Goal: Task Accomplishment & Management: Use online tool/utility

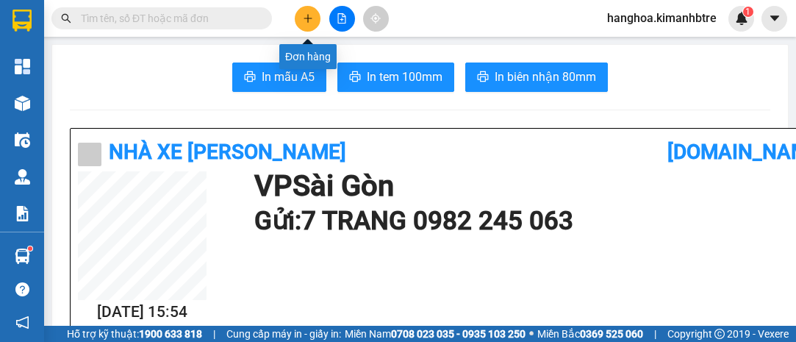
click at [309, 18] on icon "plus" at bounding box center [308, 18] width 10 height 10
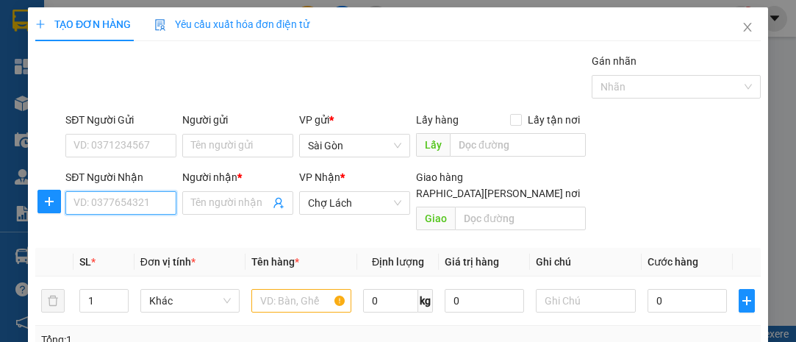
click at [141, 207] on input "SĐT Người Nhận" at bounding box center [120, 203] width 111 height 24
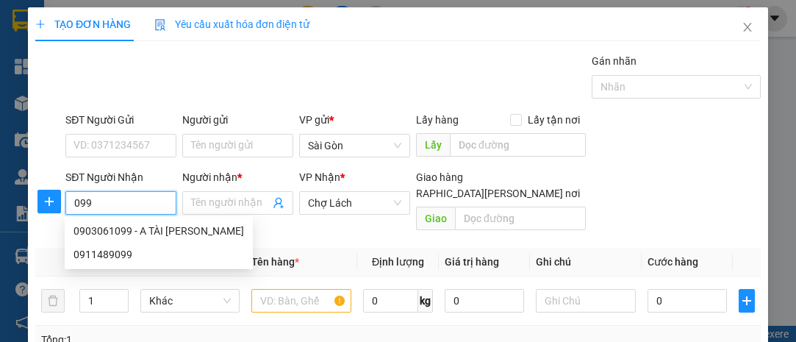
click at [132, 226] on div "0903061099 - A TÀI [PERSON_NAME]" at bounding box center [158, 231] width 170 height 16
type input "0903061099"
type input "A TÀI [PERSON_NAME]"
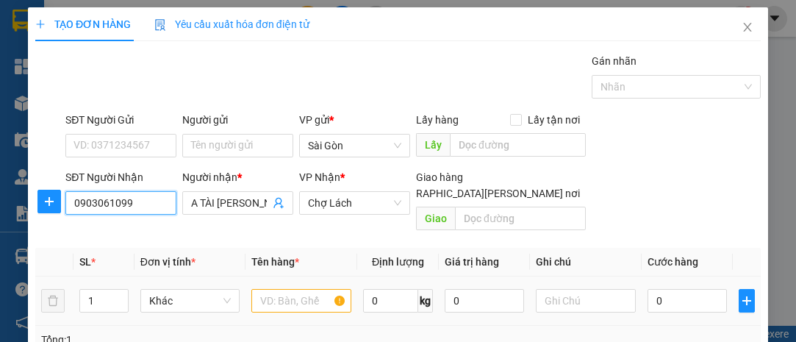
type input "0903061099"
click at [266, 289] on input "text" at bounding box center [301, 301] width 100 height 24
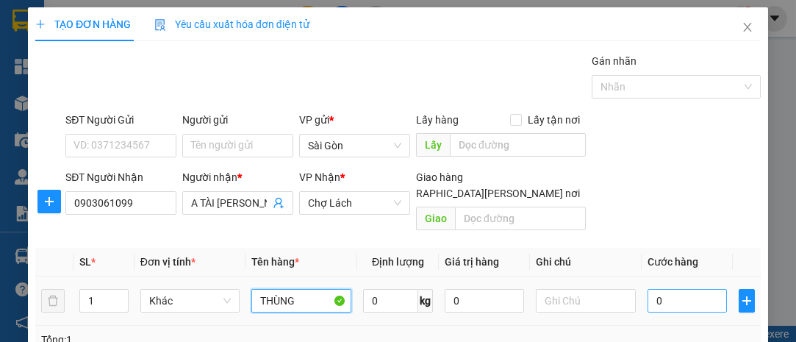
type input "THÙNG"
click at [661, 289] on input "0" at bounding box center [686, 301] width 79 height 24
type input "003"
type input "3"
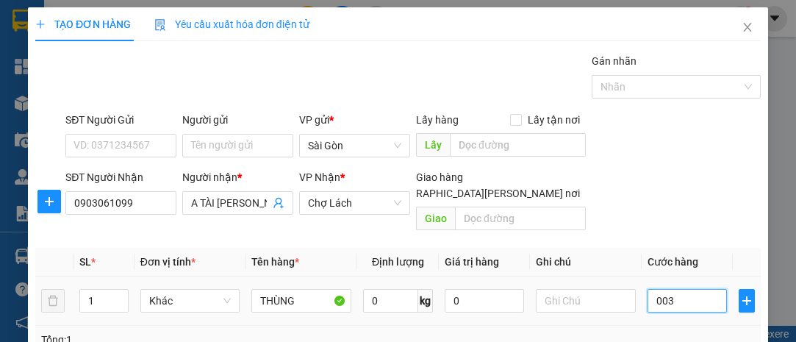
type input "0.030"
type input "30"
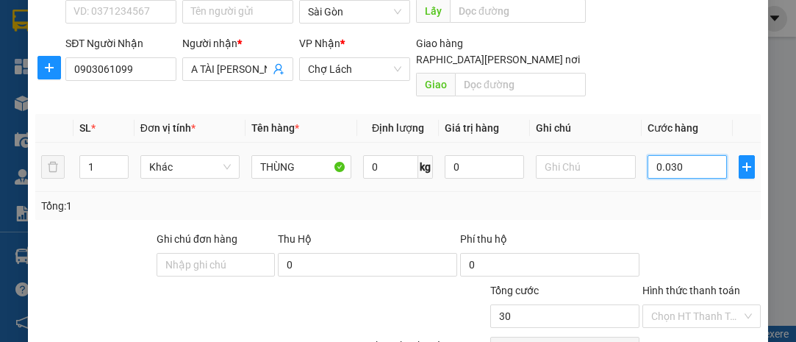
scroll to position [199, 0]
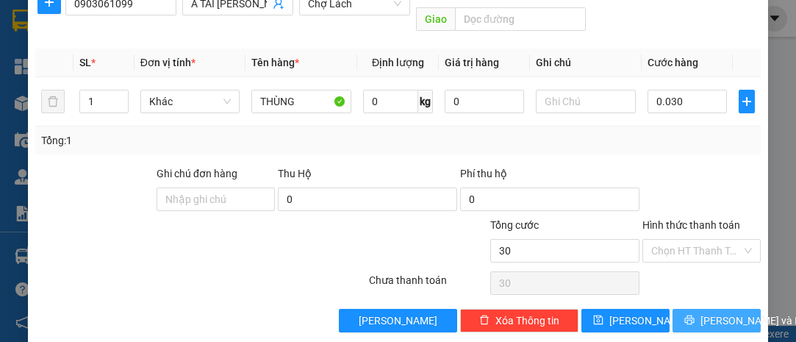
click at [705, 312] on span "[PERSON_NAME] và In" at bounding box center [751, 320] width 103 height 16
type input "30.000"
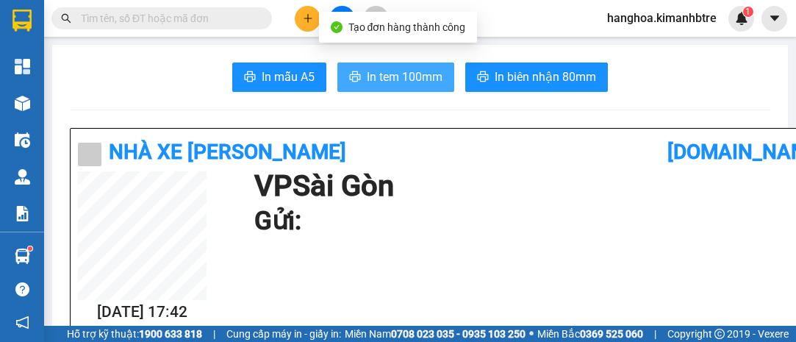
click at [394, 79] on span "In tem 100mm" at bounding box center [405, 77] width 76 height 18
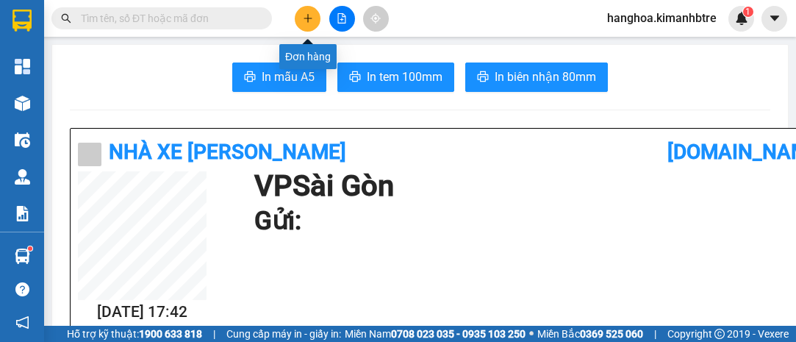
click at [314, 18] on button at bounding box center [308, 19] width 26 height 26
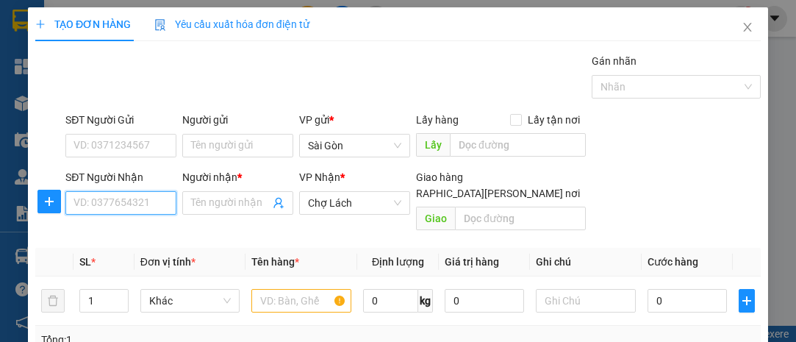
click at [130, 210] on input "SĐT Người Nhận" at bounding box center [120, 203] width 111 height 24
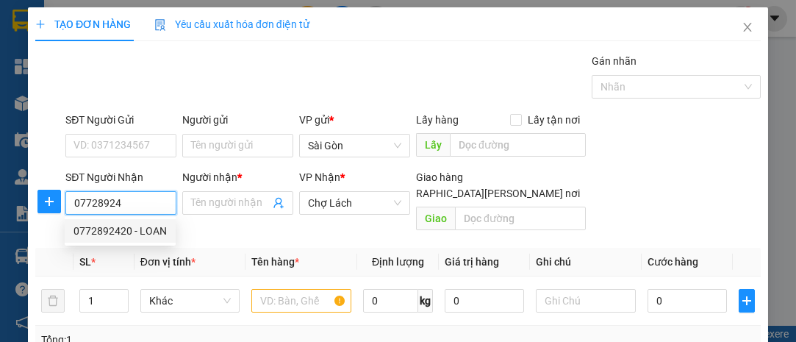
click at [131, 228] on div "0772892420 - LOAN" at bounding box center [119, 231] width 93 height 16
type input "0772892420"
type input "LOAN"
type input "0772892420"
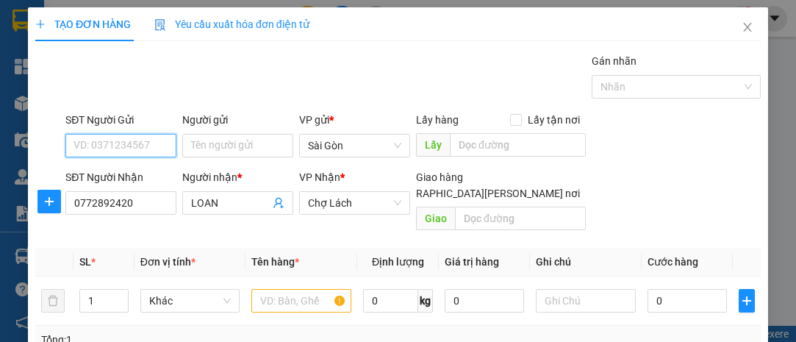
click at [138, 148] on input "SĐT Người Gửi" at bounding box center [120, 146] width 111 height 24
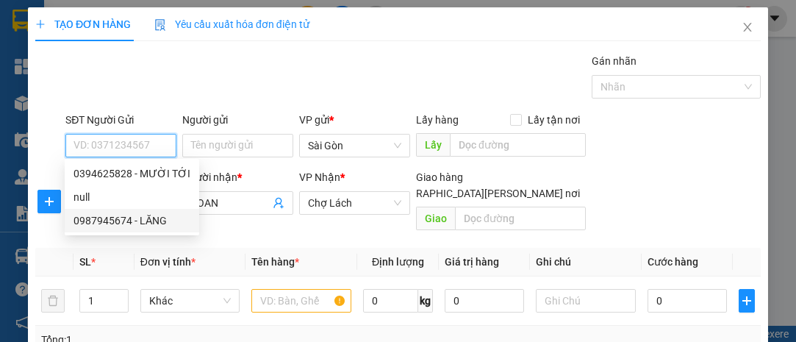
click at [130, 223] on div "0987945674 - LĂNG" at bounding box center [131, 220] width 117 height 16
type input "0987945674"
type input "LĂNG"
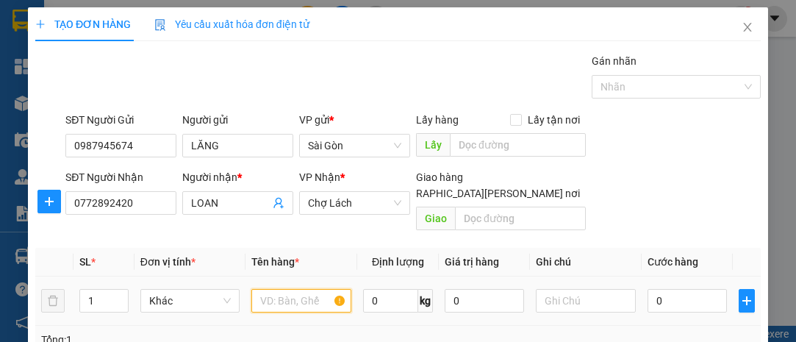
click at [284, 290] on input "text" at bounding box center [301, 301] width 100 height 24
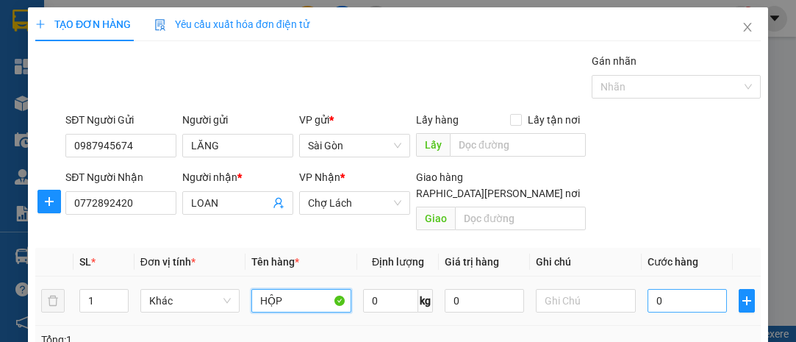
type input "HỘP"
click at [676, 289] on input "0" at bounding box center [686, 301] width 79 height 24
type input "003"
type input "3"
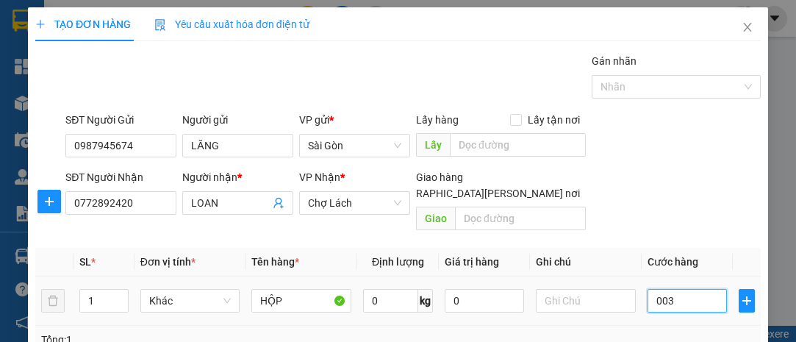
type input "0.030"
type input "30"
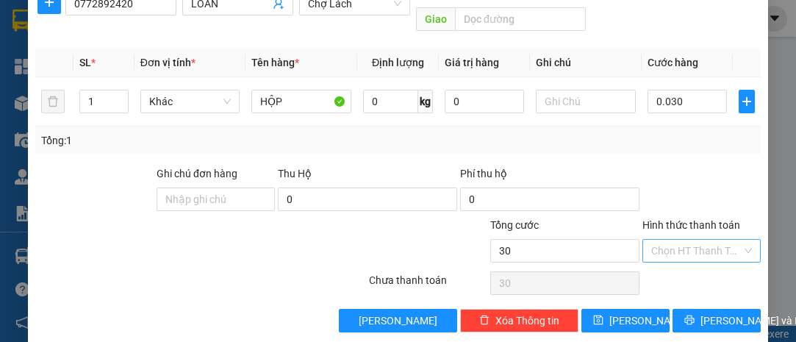
click at [680, 239] on input "Hình thức thanh toán" at bounding box center [696, 250] width 90 height 22
type input "30.000"
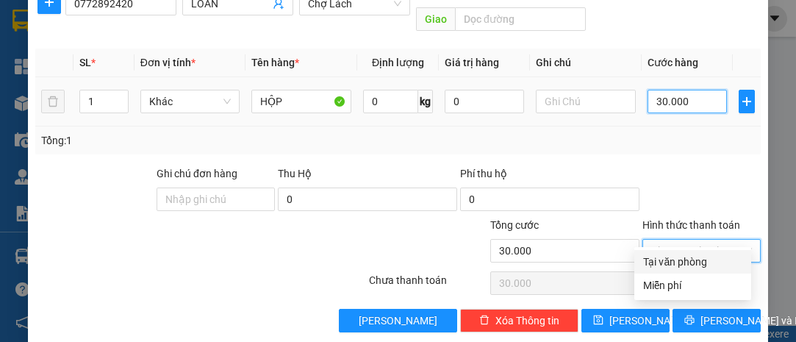
click at [691, 90] on input "30.000" at bounding box center [686, 102] width 79 height 24
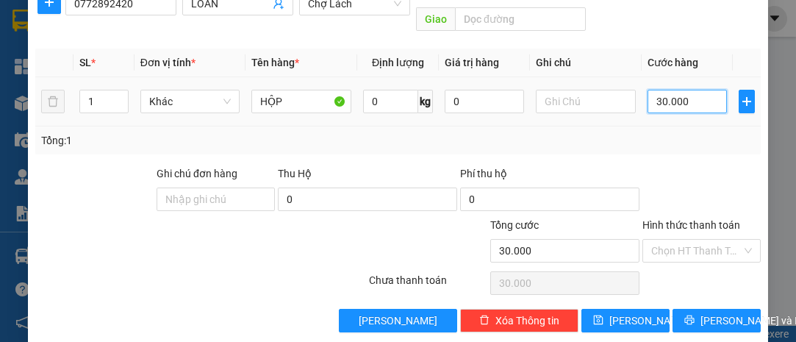
type input "0"
type input "002"
type input "2"
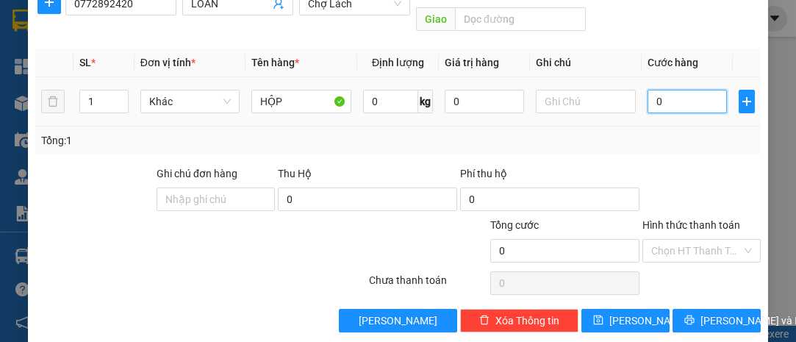
type input "2"
type input "0.020"
type input "20"
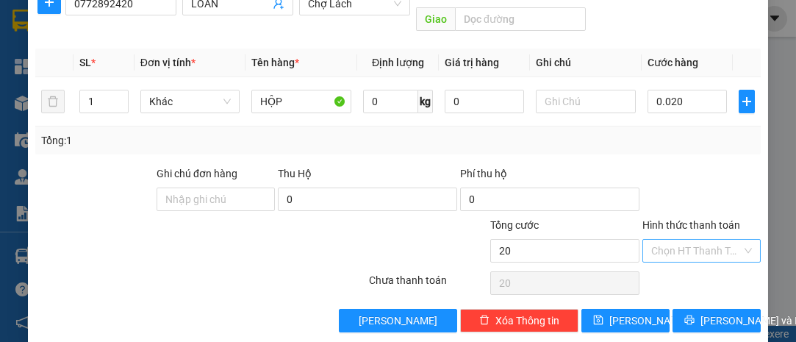
click at [692, 239] on input "Hình thức thanh toán" at bounding box center [696, 250] width 90 height 22
type input "20.000"
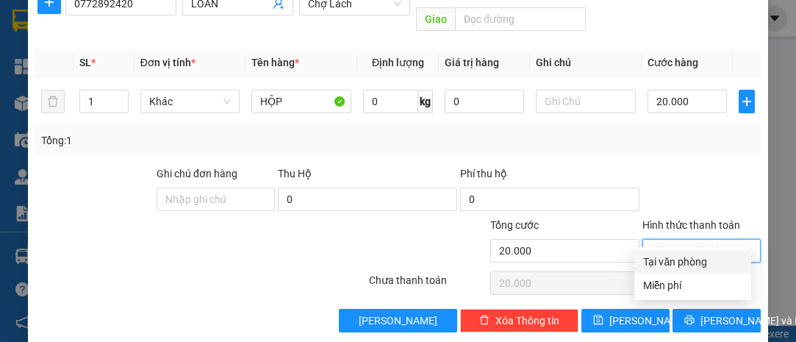
click at [665, 261] on div "Tại văn phòng" at bounding box center [692, 261] width 99 height 16
type input "0"
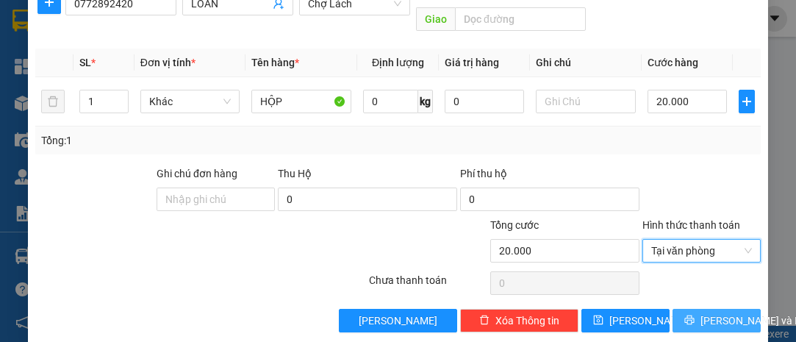
click at [714, 312] on span "[PERSON_NAME] và In" at bounding box center [751, 320] width 103 height 16
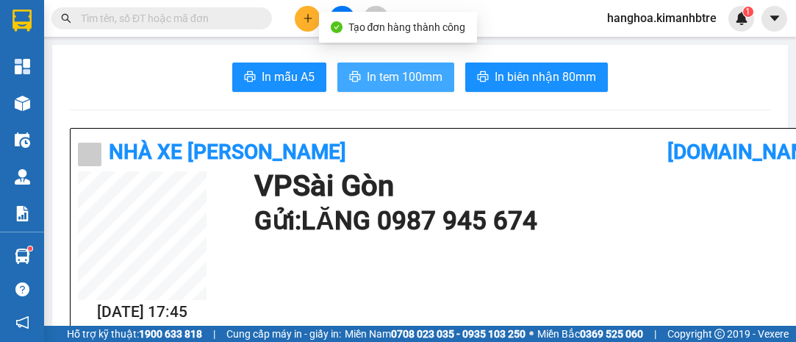
click at [389, 76] on span "In tem 100mm" at bounding box center [405, 77] width 76 height 18
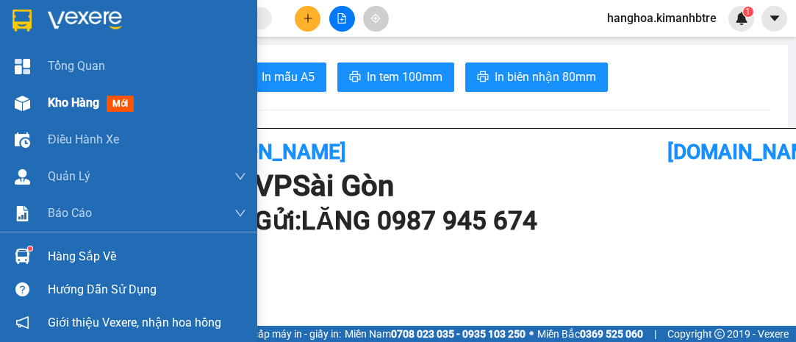
click at [76, 104] on span "Kho hàng" at bounding box center [73, 102] width 51 height 14
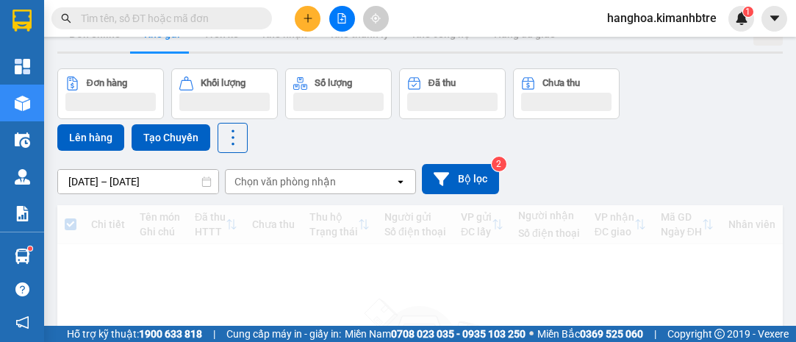
scroll to position [134, 0]
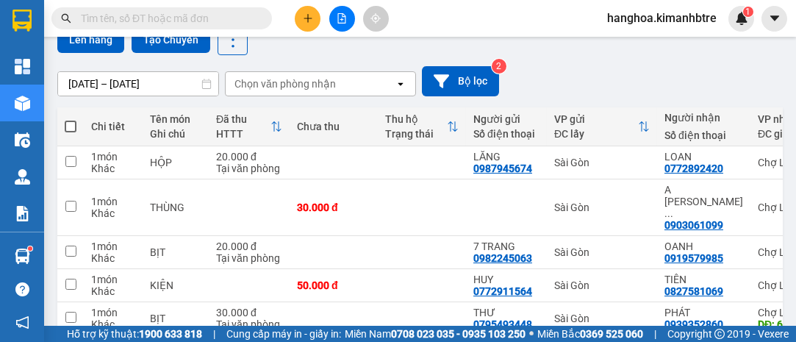
click at [70, 122] on span at bounding box center [71, 126] width 12 height 12
click at [71, 119] on input "checkbox" at bounding box center [71, 119] width 0 height 0
checkbox input "true"
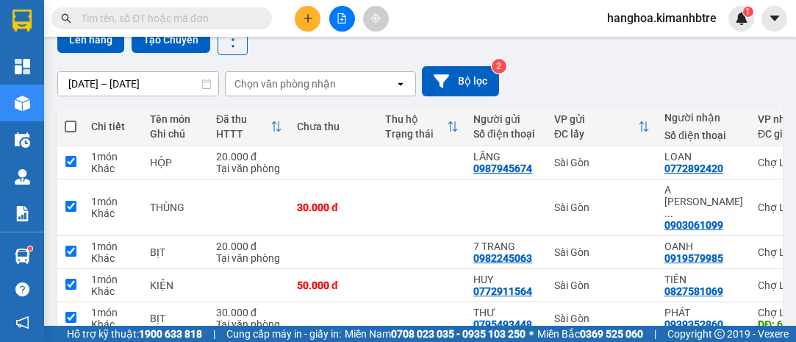
checkbox input "true"
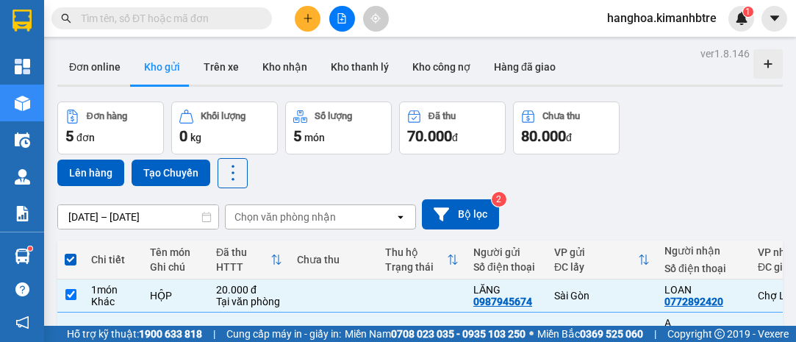
scroll to position [0, 0]
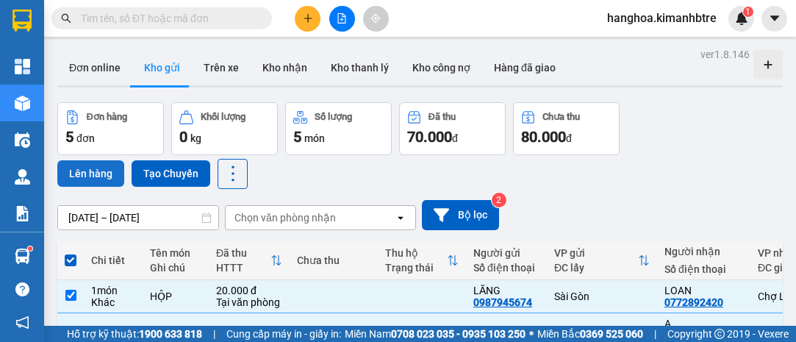
click at [90, 170] on button "Lên hàng" at bounding box center [90, 173] width 67 height 26
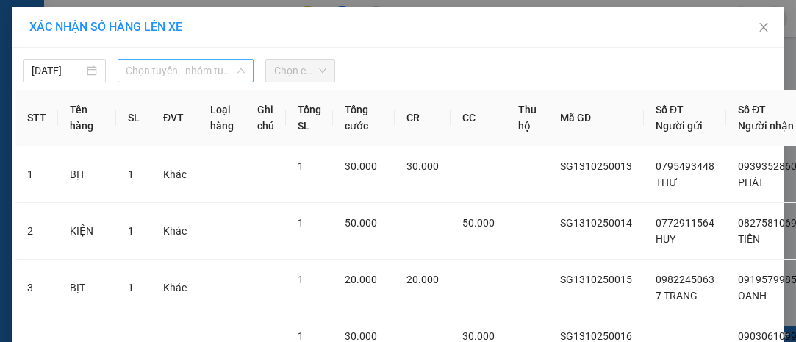
click at [144, 62] on span "Chọn tuyến - nhóm tuyến" at bounding box center [185, 70] width 119 height 22
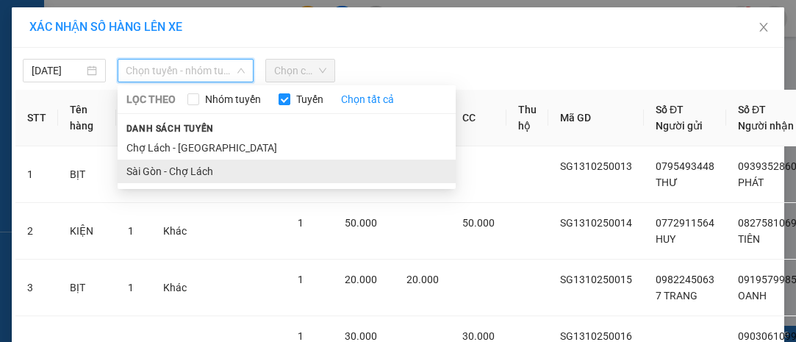
click at [229, 174] on li "Sài Gòn - Chợ Lách" at bounding box center [287, 171] width 338 height 24
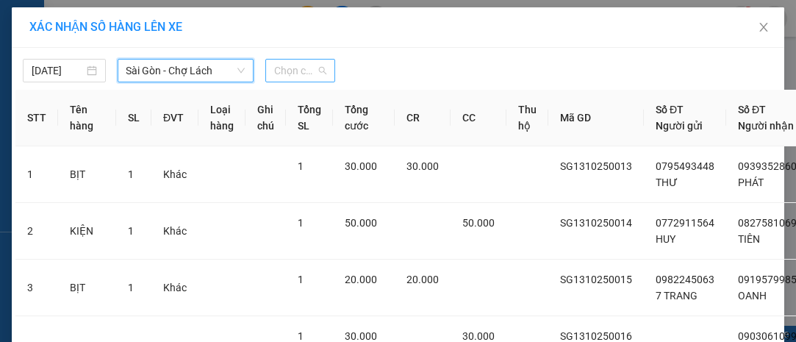
click at [274, 68] on span "Chọn chuyến" at bounding box center [299, 70] width 51 height 22
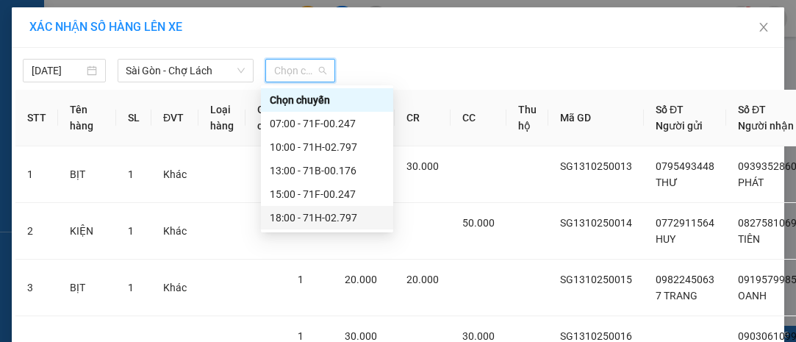
click at [347, 220] on div "18:00 - 71H-02.797" at bounding box center [327, 217] width 115 height 16
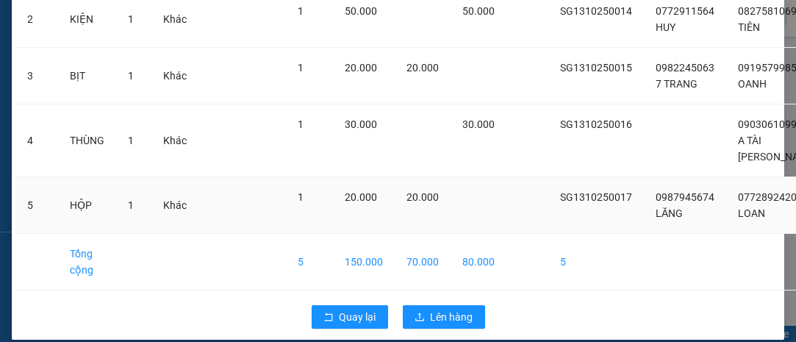
scroll to position [281, 0]
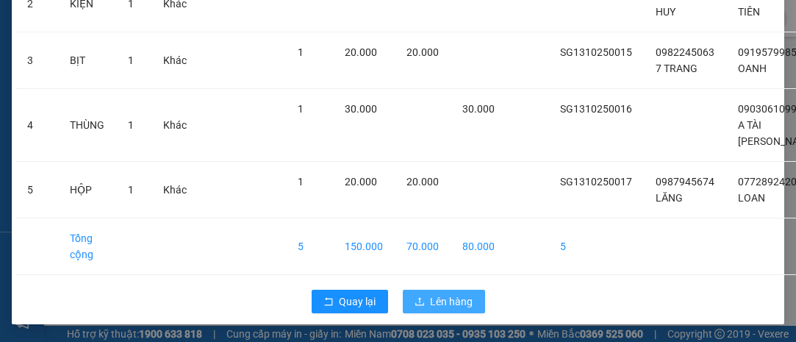
click at [458, 293] on span "Lên hàng" at bounding box center [451, 301] width 43 height 16
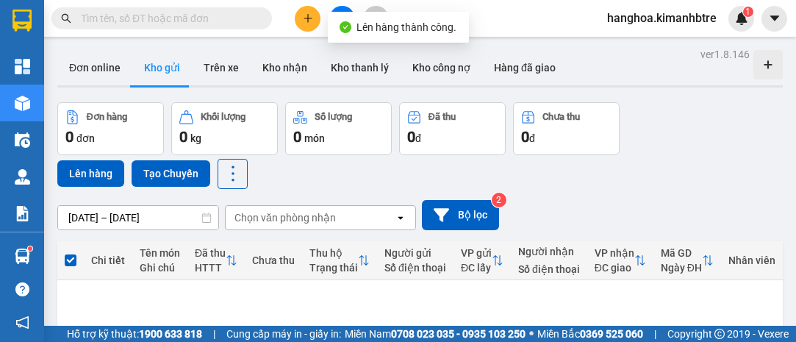
click at [339, 7] on button at bounding box center [342, 19] width 26 height 26
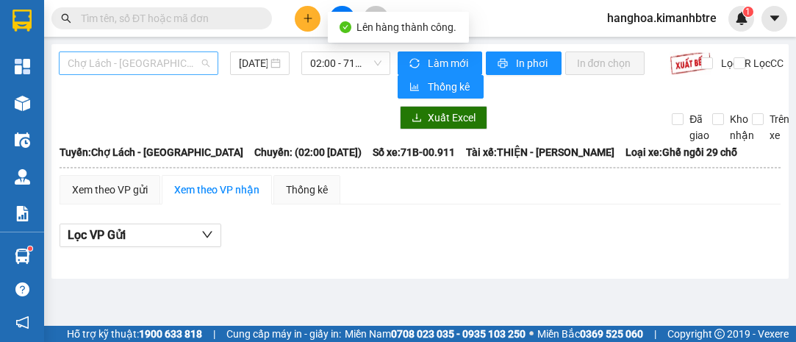
click at [159, 65] on span "Chợ Lách - [GEOGRAPHIC_DATA]" at bounding box center [139, 63] width 142 height 22
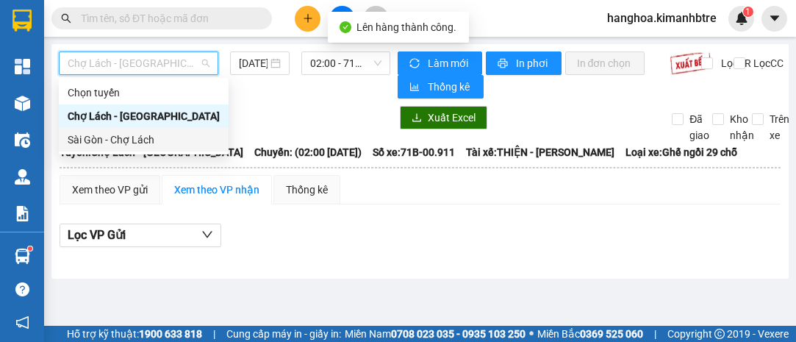
click at [170, 139] on div "Sài Gòn - Chợ Lách" at bounding box center [144, 139] width 152 height 16
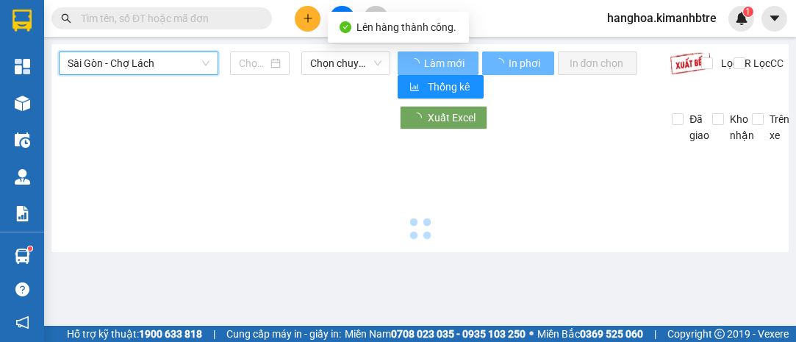
type input "[DATE]"
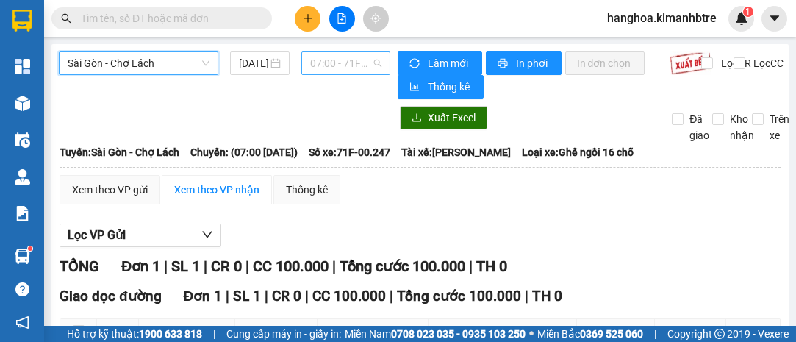
click at [317, 66] on span "07:00 - 71F-00.247" at bounding box center [345, 63] width 71 height 22
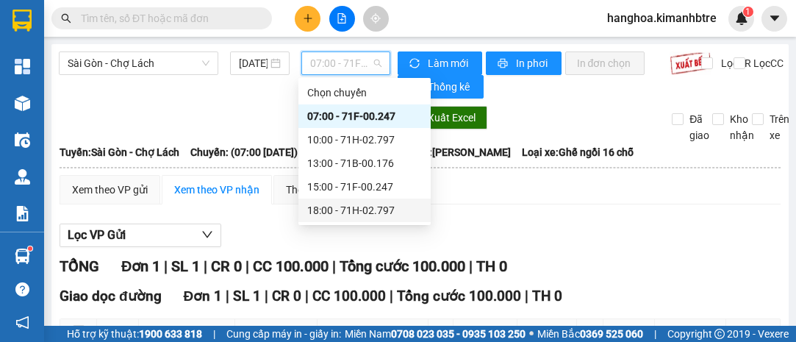
click at [385, 212] on div "18:00 - 71H-02.797" at bounding box center [364, 210] width 115 height 16
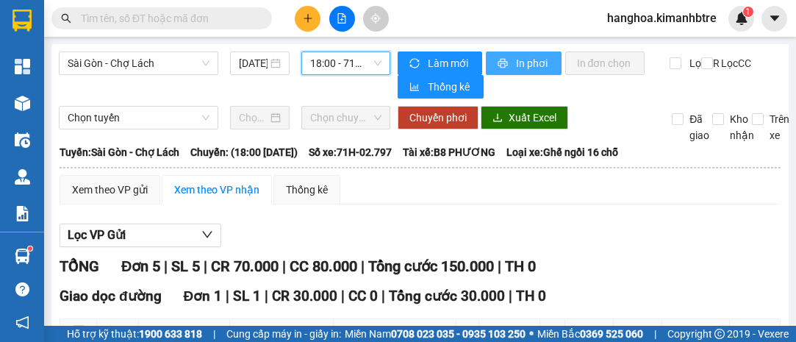
click at [519, 59] on span "In phơi" at bounding box center [533, 63] width 34 height 16
